Goal: Information Seeking & Learning: Compare options

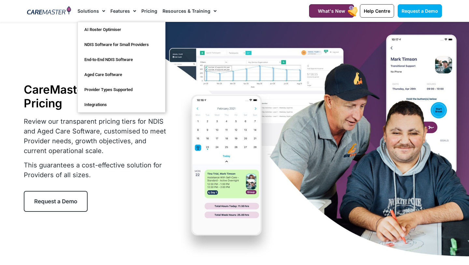
click at [100, 9] on span "Menu" at bounding box center [102, 11] width 6 height 11
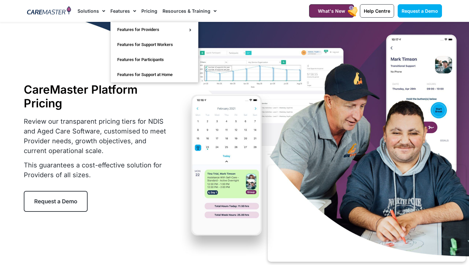
click at [127, 11] on link "Features" at bounding box center [123, 11] width 26 height 22
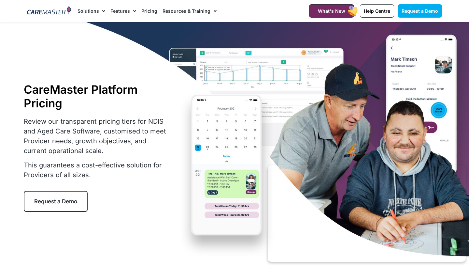
click at [127, 11] on link "Features" at bounding box center [123, 11] width 26 height 22
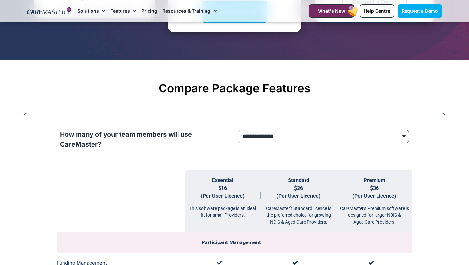
scroll to position [545, 0]
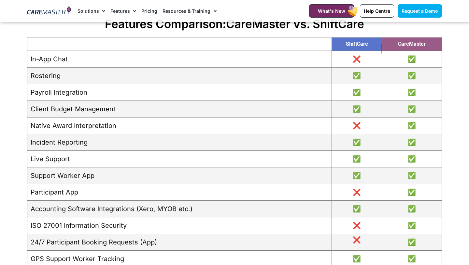
scroll to position [735, 0]
